Goal: Transaction & Acquisition: Download file/media

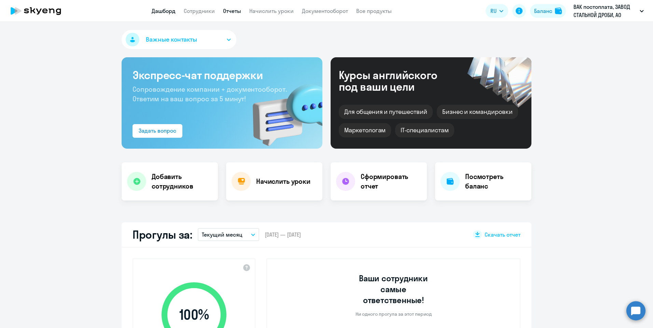
click at [237, 7] on app-menu-item-link "Отчеты" at bounding box center [232, 11] width 18 height 9
click at [238, 11] on link "Отчеты" at bounding box center [232, 11] width 18 height 7
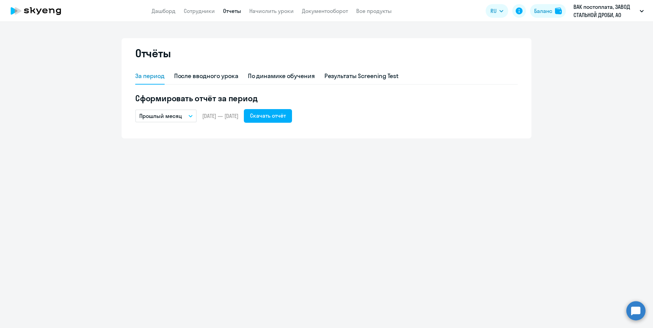
click at [189, 116] on icon "button" at bounding box center [190, 116] width 4 height 2
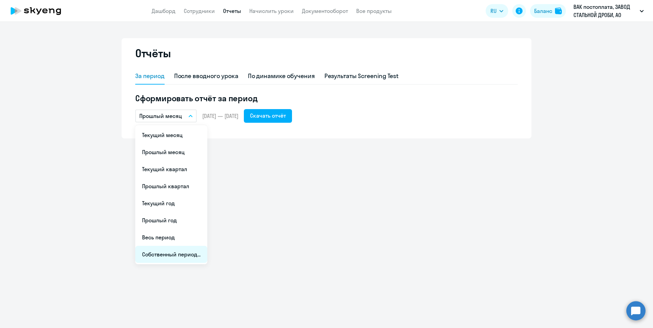
click at [169, 255] on li "Собственный период..." at bounding box center [171, 254] width 72 height 17
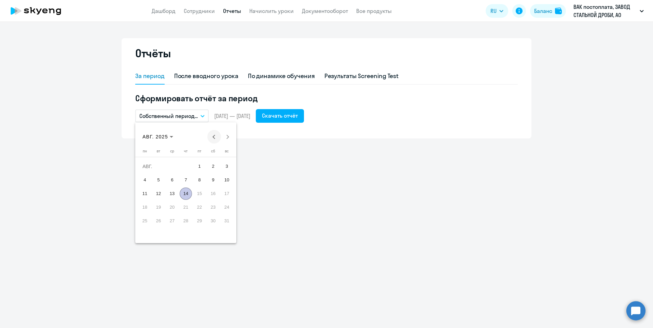
click at [212, 134] on span "Previous month" at bounding box center [214, 137] width 14 height 14
click at [184, 234] on span "31" at bounding box center [186, 235] width 12 height 12
click at [185, 235] on span "31" at bounding box center [186, 235] width 12 height 12
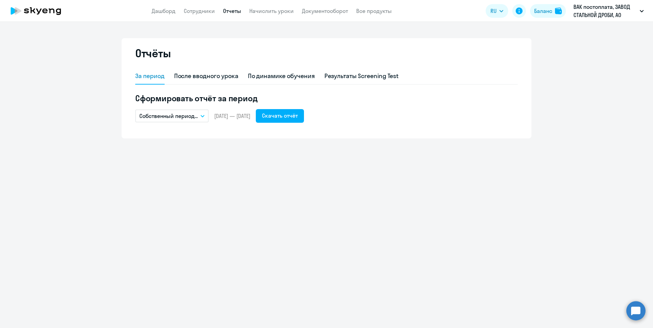
click at [203, 115] on icon "button" at bounding box center [202, 116] width 4 height 2
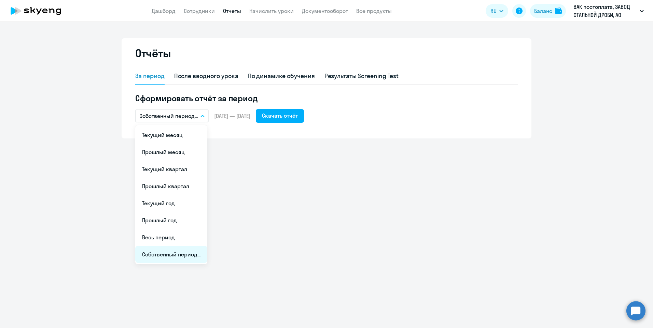
click at [150, 256] on li "Собственный период..." at bounding box center [171, 254] width 72 height 17
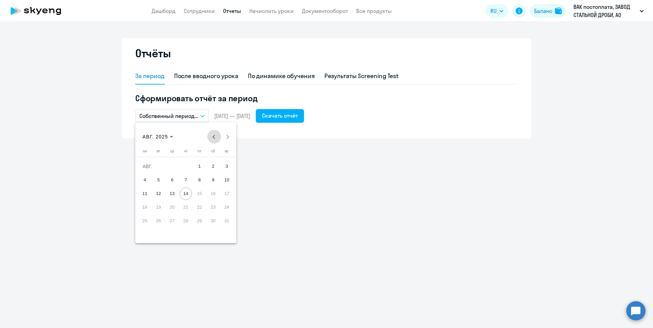
click at [212, 139] on span "Previous month" at bounding box center [214, 137] width 14 height 14
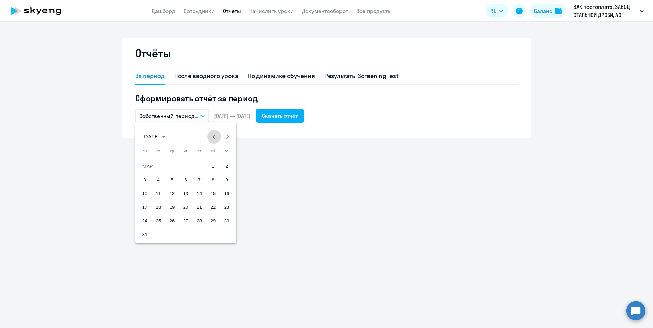
click at [212, 139] on span "Previous month" at bounding box center [214, 137] width 14 height 14
click at [173, 180] on span "1" at bounding box center [172, 180] width 12 height 12
click at [172, 179] on span "1" at bounding box center [172, 180] width 12 height 12
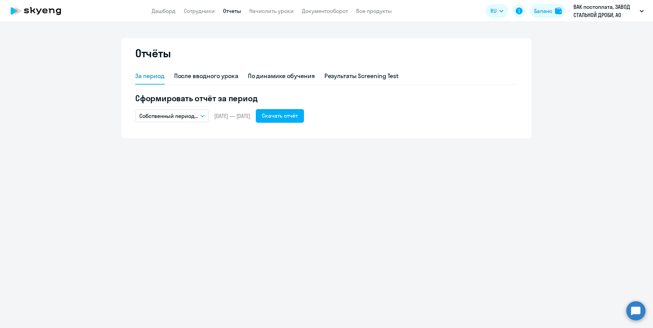
click at [199, 113] on button "Собственный период..." at bounding box center [171, 116] width 73 height 13
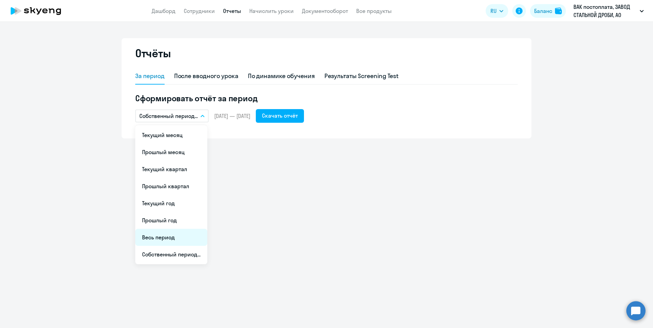
click at [164, 238] on li "Весь период" at bounding box center [171, 237] width 72 height 17
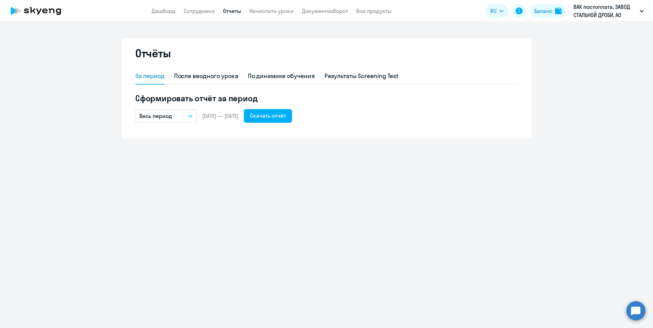
click at [171, 116] on p "Весь период" at bounding box center [155, 116] width 33 height 8
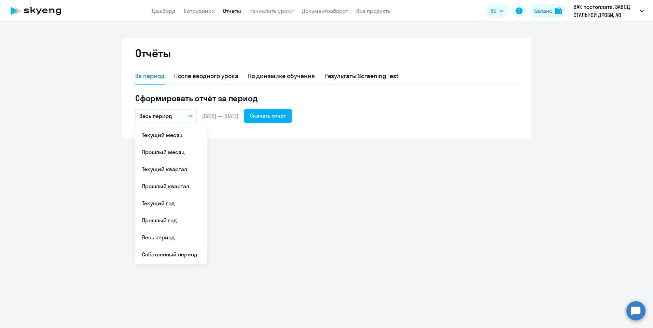
click at [274, 147] on div "Отчёты За период После вводного урока По динамике обучения Результаты Screening…" at bounding box center [326, 175] width 653 height 306
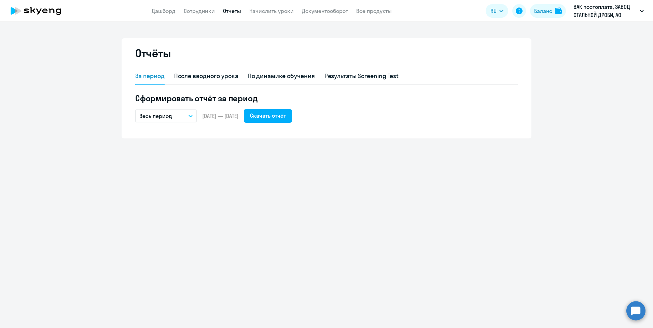
click at [192, 115] on icon "button" at bounding box center [190, 116] width 4 height 2
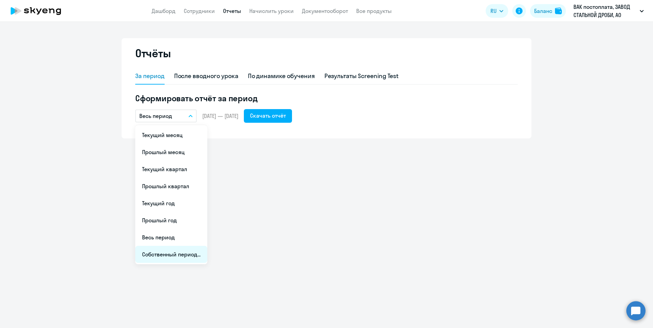
click at [157, 252] on li "Собственный период..." at bounding box center [171, 254] width 72 height 17
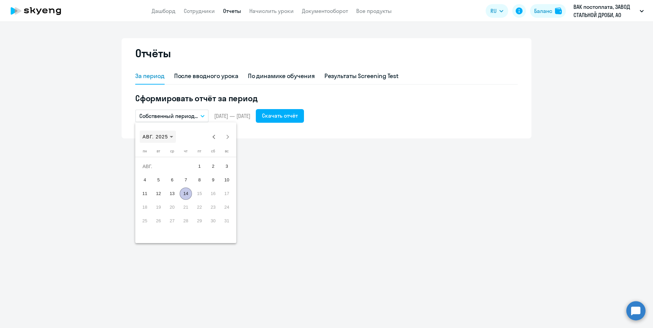
click at [170, 138] on span "АВГ. 2025" at bounding box center [157, 136] width 31 height 7
click at [219, 227] on span "2025" at bounding box center [221, 226] width 21 height 12
drag, startPoint x: 149, startPoint y: 169, endPoint x: 211, endPoint y: 188, distance: 64.4
click at [219, 184] on tbody "[DATE] ФЕВР. МАРТ АПР. МАЙ ИЮНЬ ИЮЛЬ АВГ. [GEOGRAPHIC_DATA]. ОКТ. НОЯБ. ДЕК." at bounding box center [186, 178] width 96 height 55
click at [143, 170] on span "ЯНВ." at bounding box center [149, 172] width 21 height 12
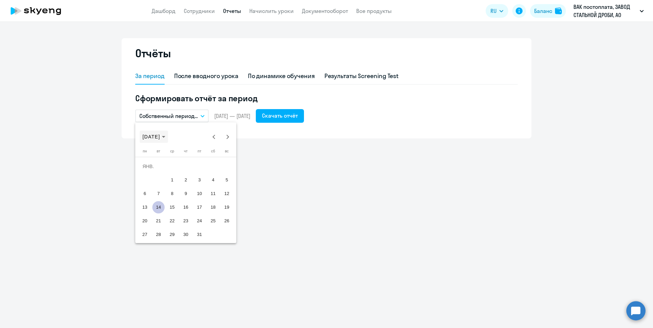
click at [160, 138] on span "[DATE]" at bounding box center [151, 136] width 18 height 5
click at [220, 225] on span "2025" at bounding box center [221, 226] width 21 height 12
click at [220, 225] on mat-calendar "2025 2025 [DATE] ФЕВР. МАРТ АПР. МАЙ ИЮНЬ ИЮЛЬ АВГ. [GEOGRAPHIC_DATA]. ОКТ. НОЯ…" at bounding box center [185, 183] width 101 height 121
drag, startPoint x: 147, startPoint y: 167, endPoint x: 178, endPoint y: 176, distance: 32.5
click at [185, 177] on tr "ЯНВ. ФЕВР. МАРТ АПР." at bounding box center [186, 172] width 96 height 14
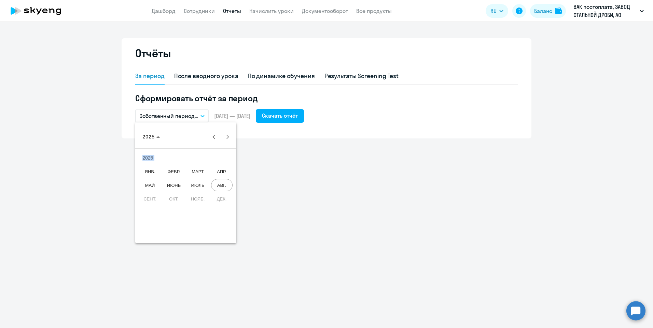
click at [143, 171] on span "ЯНВ." at bounding box center [149, 172] width 21 height 12
click at [169, 179] on span "1" at bounding box center [172, 180] width 12 height 12
click at [227, 138] on button "Next month" at bounding box center [228, 137] width 14 height 14
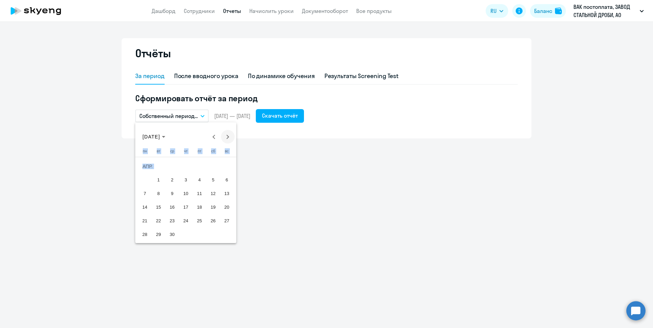
click at [227, 138] on button "Next month" at bounding box center [228, 137] width 14 height 14
click at [213, 138] on button "Previous month" at bounding box center [214, 137] width 14 height 14
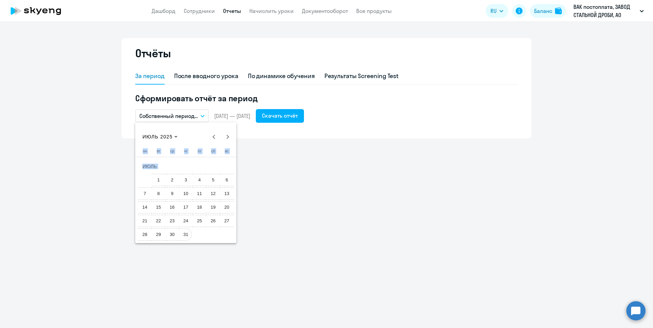
click at [185, 234] on span "31" at bounding box center [186, 235] width 12 height 12
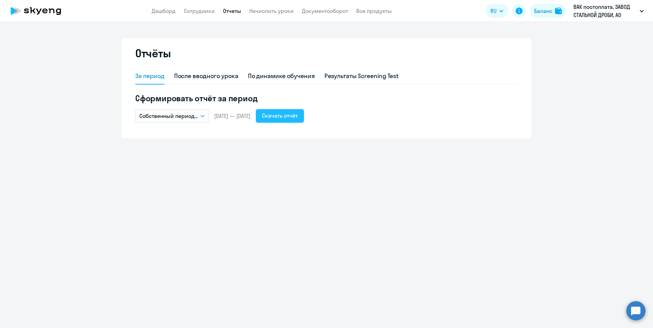
click at [288, 114] on div "Скачать отчёт" at bounding box center [280, 116] width 36 height 8
click at [434, 198] on div "Отчёты За период После вводного урока По динамике обучения Результаты Screening…" at bounding box center [326, 175] width 653 height 306
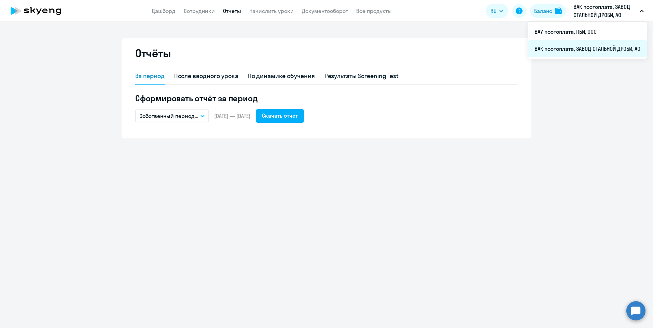
click at [574, 52] on li "ВАК постоплата, ЗАВОД СТАЛЬНОЙ ДРОБИ, АО" at bounding box center [586, 48] width 119 height 17
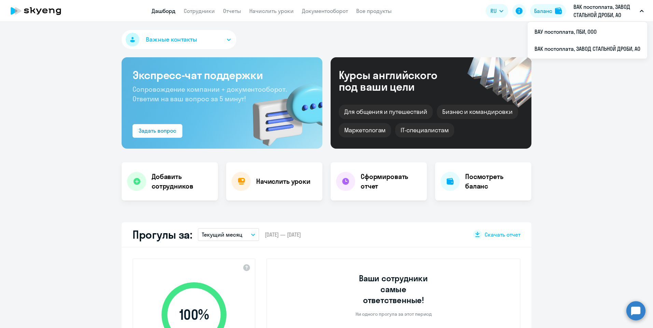
click at [643, 10] on icon "button" at bounding box center [641, 11] width 4 height 2
select select "30"
click at [190, 43] on span "Важные контакты" at bounding box center [171, 39] width 51 height 9
